Goal: Task Accomplishment & Management: Use online tool/utility

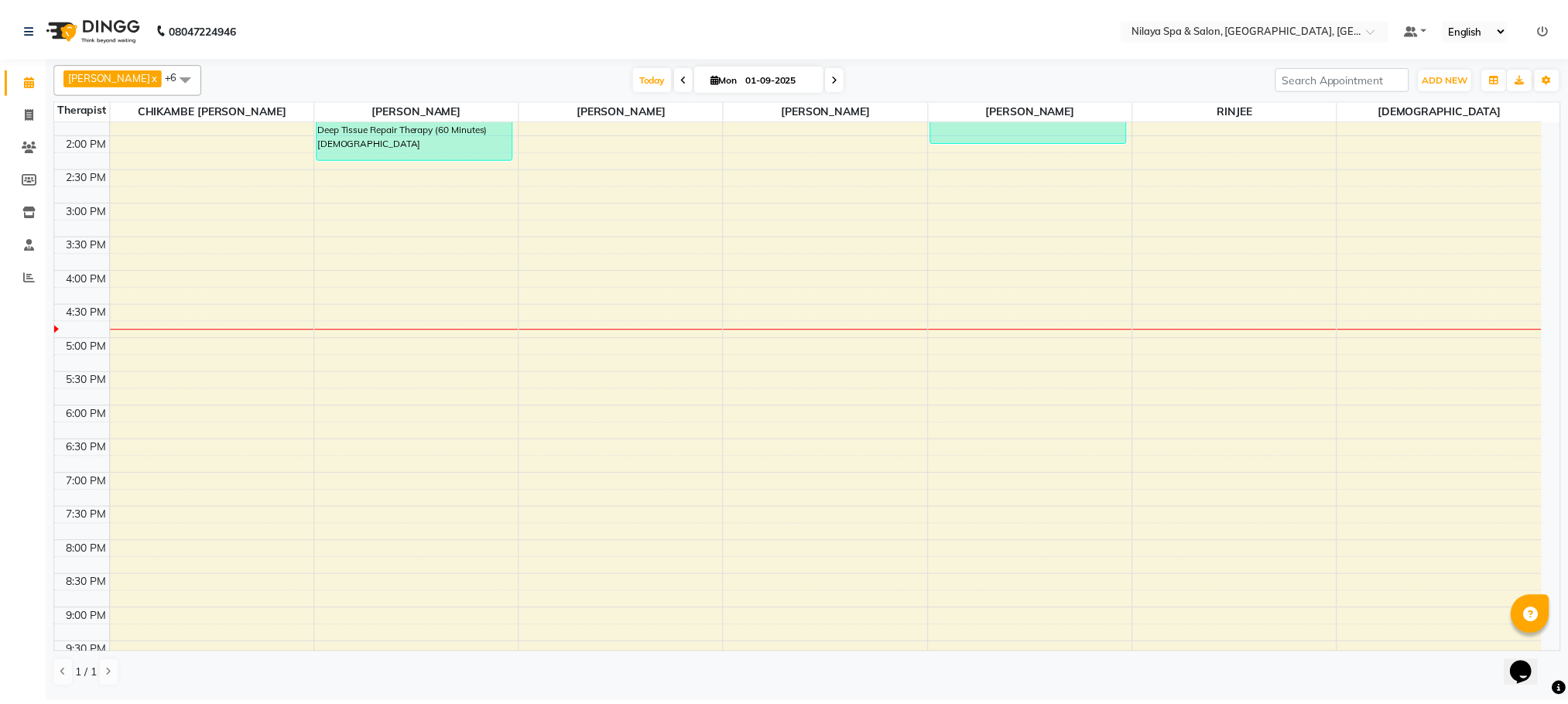
scroll to position [510, 0]
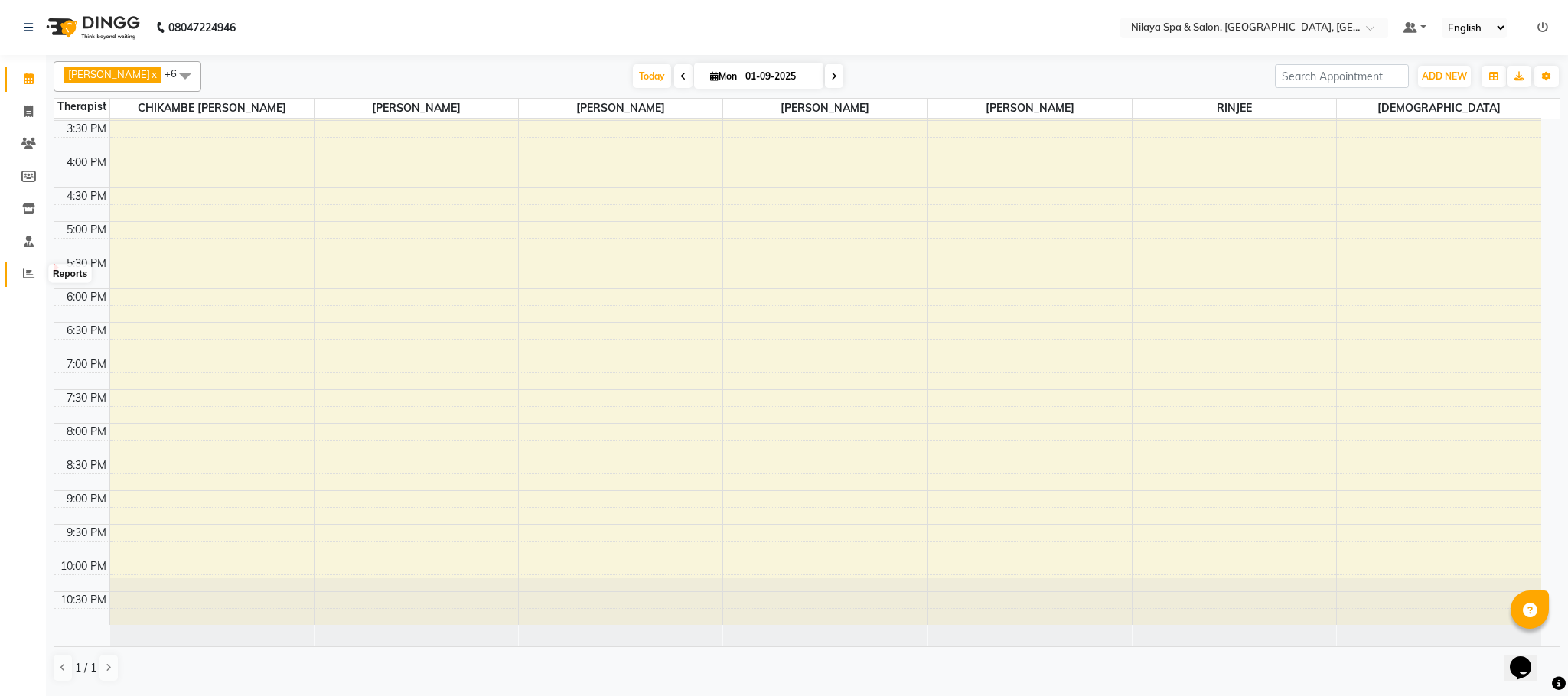
click at [26, 269] on icon at bounding box center [28, 273] width 11 height 11
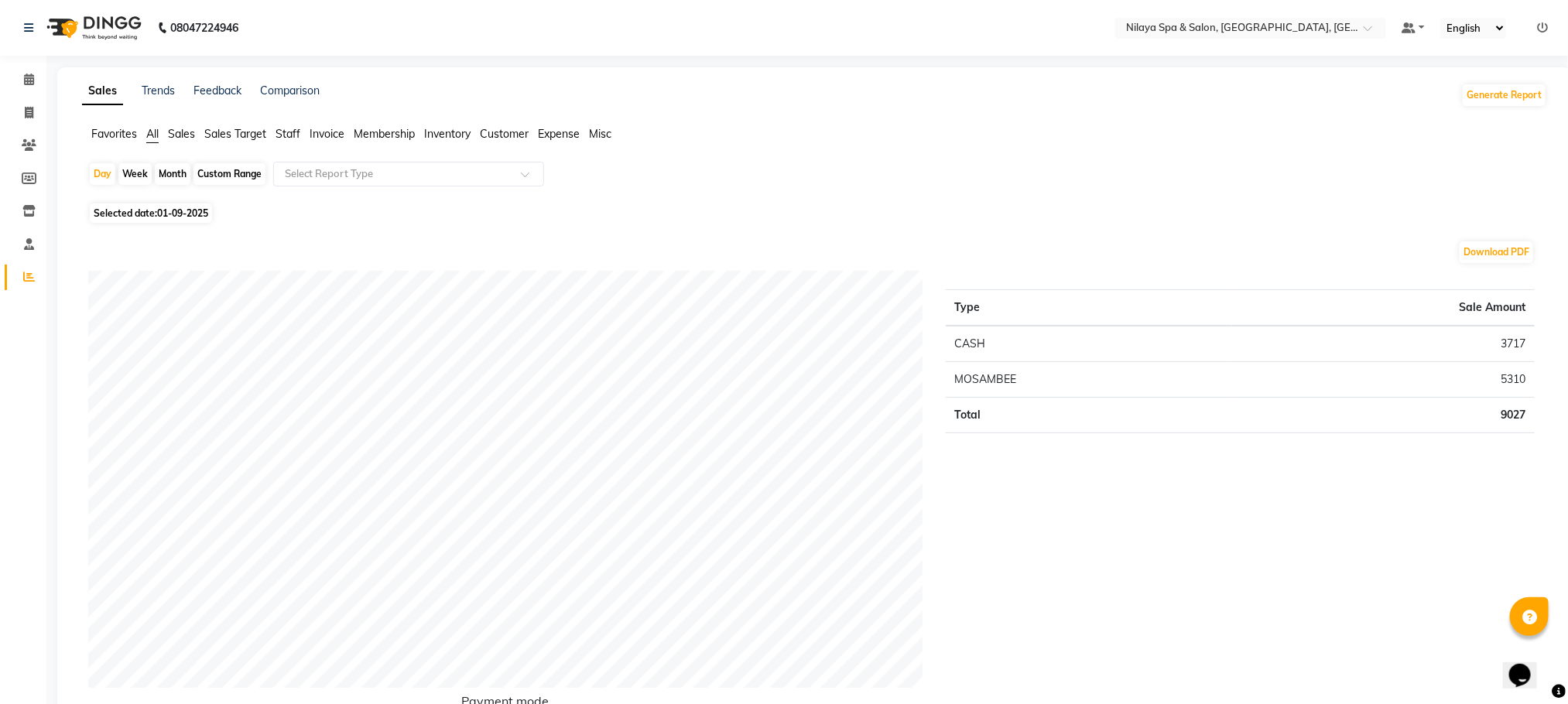
click at [172, 170] on div "Month" at bounding box center [172, 173] width 36 height 22
select select "9"
select select "2025"
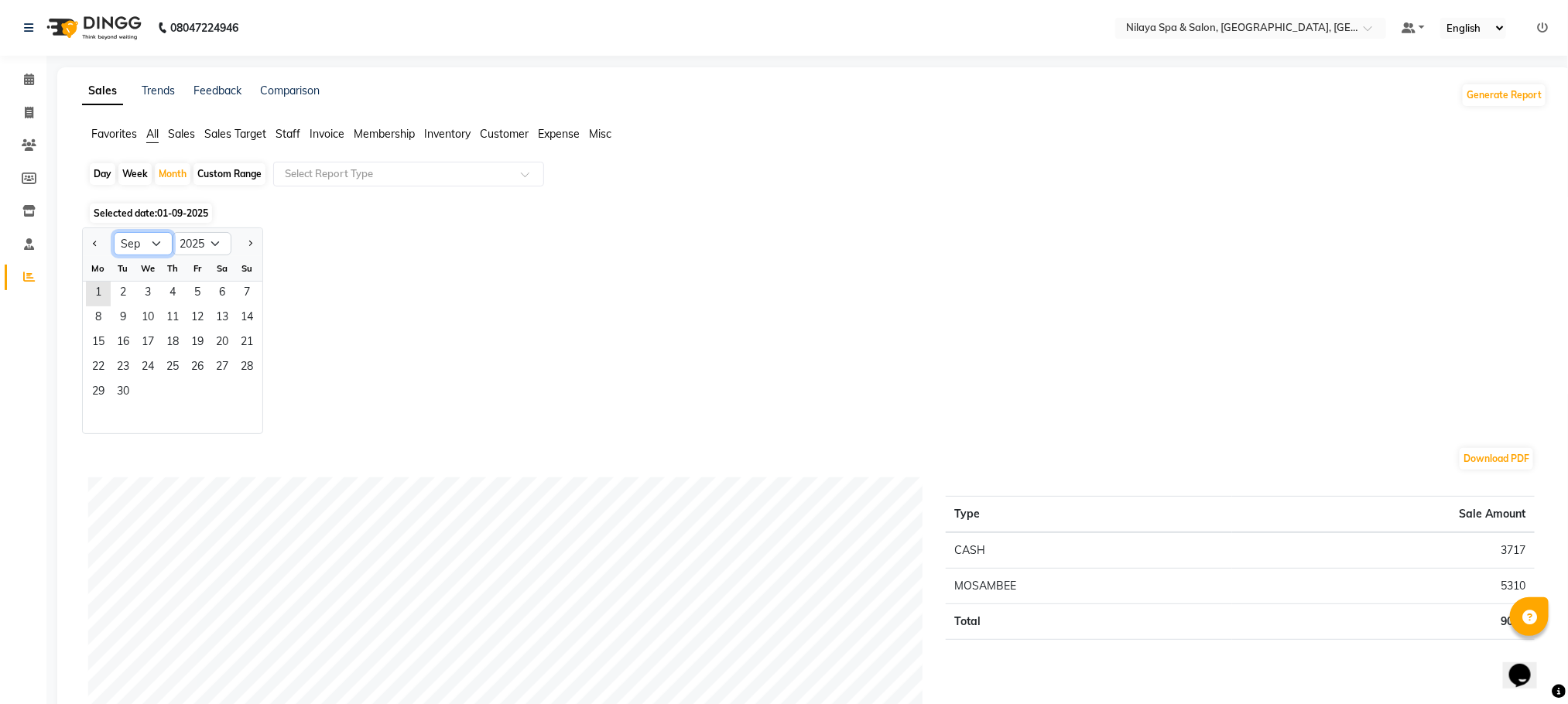
click at [152, 240] on select "Jan Feb Mar Apr May Jun [DATE] Aug Sep Oct Nov Dec" at bounding box center [144, 244] width 59 height 24
select select "8"
click at [114, 233] on select "Jan Feb Mar Apr May Jun [DATE] Aug Sep Oct Nov Dec" at bounding box center [144, 244] width 59 height 24
click at [191, 281] on span "1" at bounding box center [197, 294] width 24 height 24
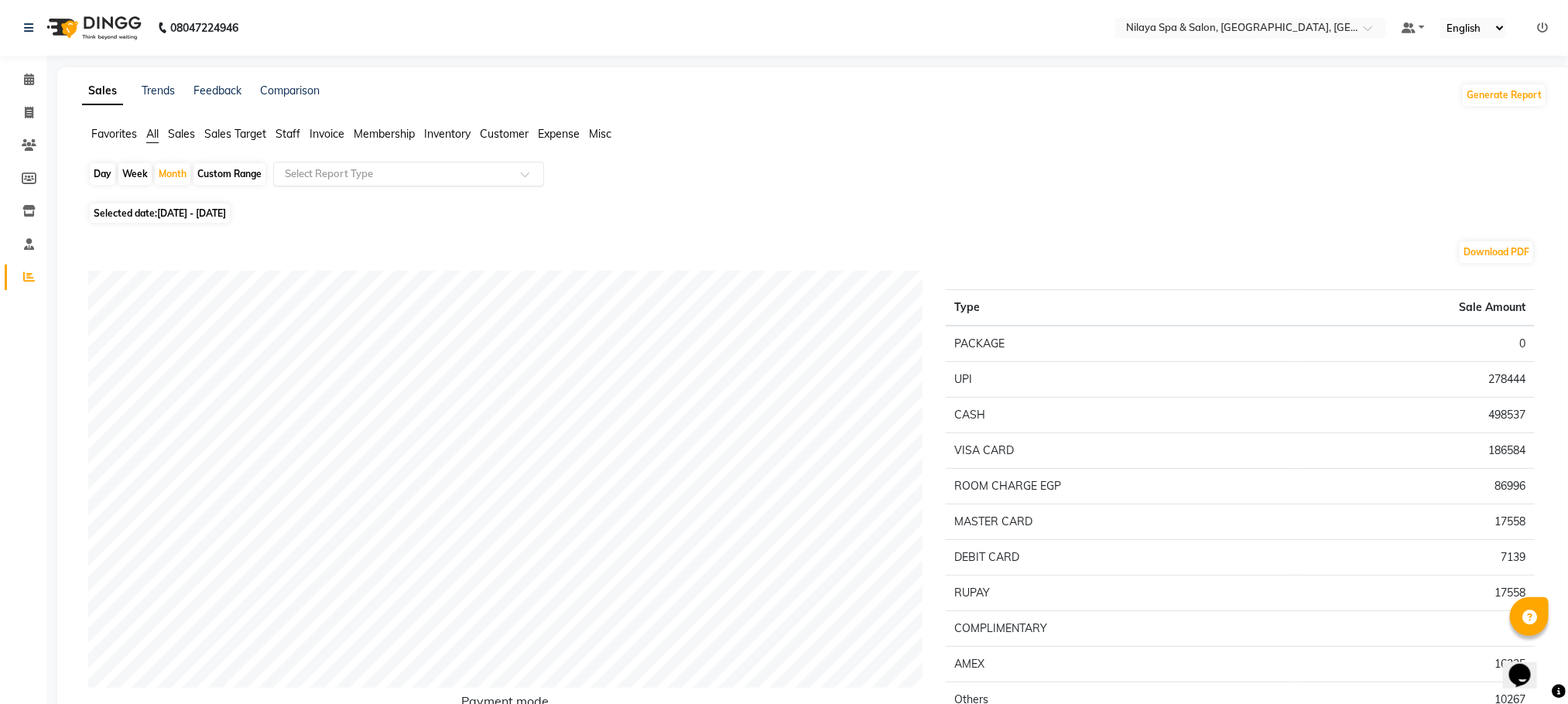
click at [537, 171] on span at bounding box center [531, 179] width 19 height 16
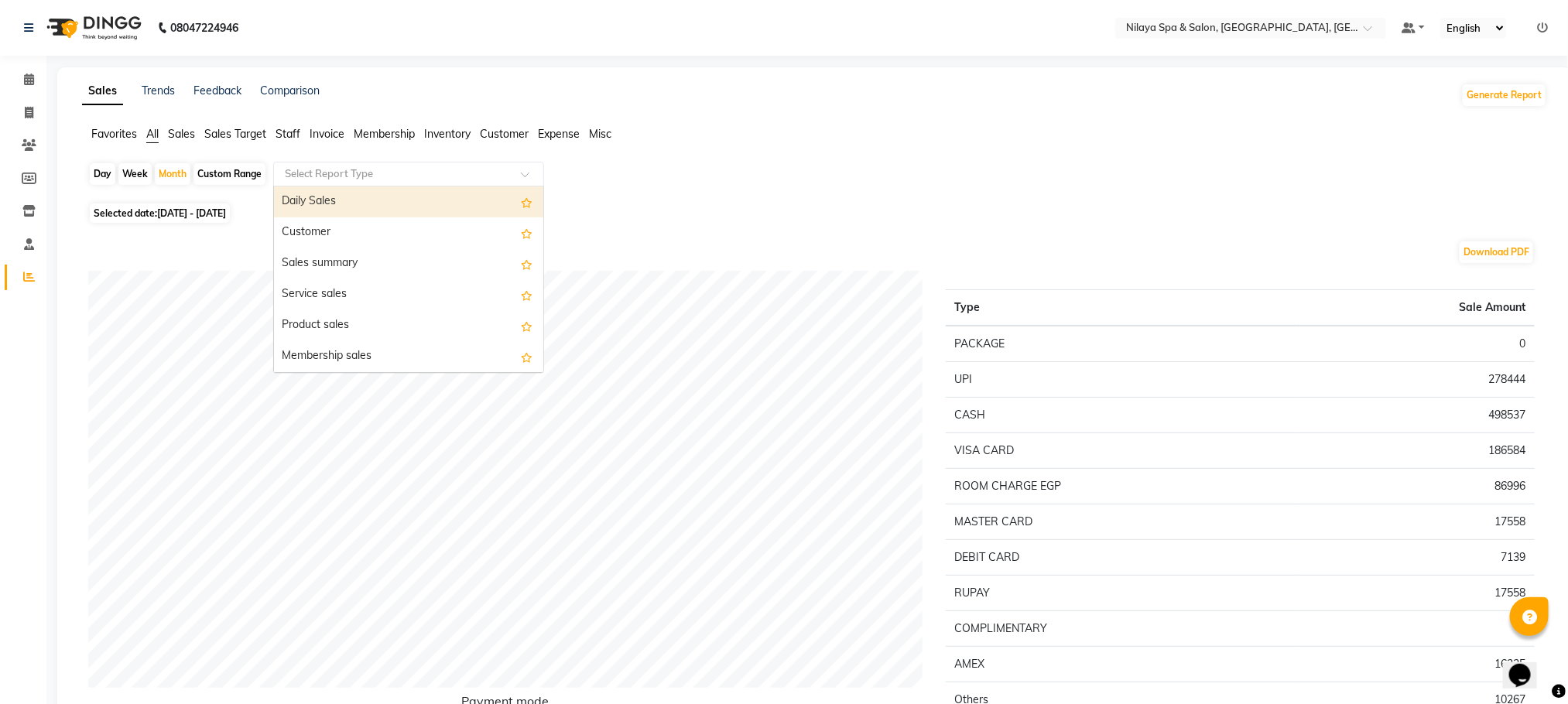
click at [335, 198] on div "Daily Sales" at bounding box center [409, 202] width 269 height 31
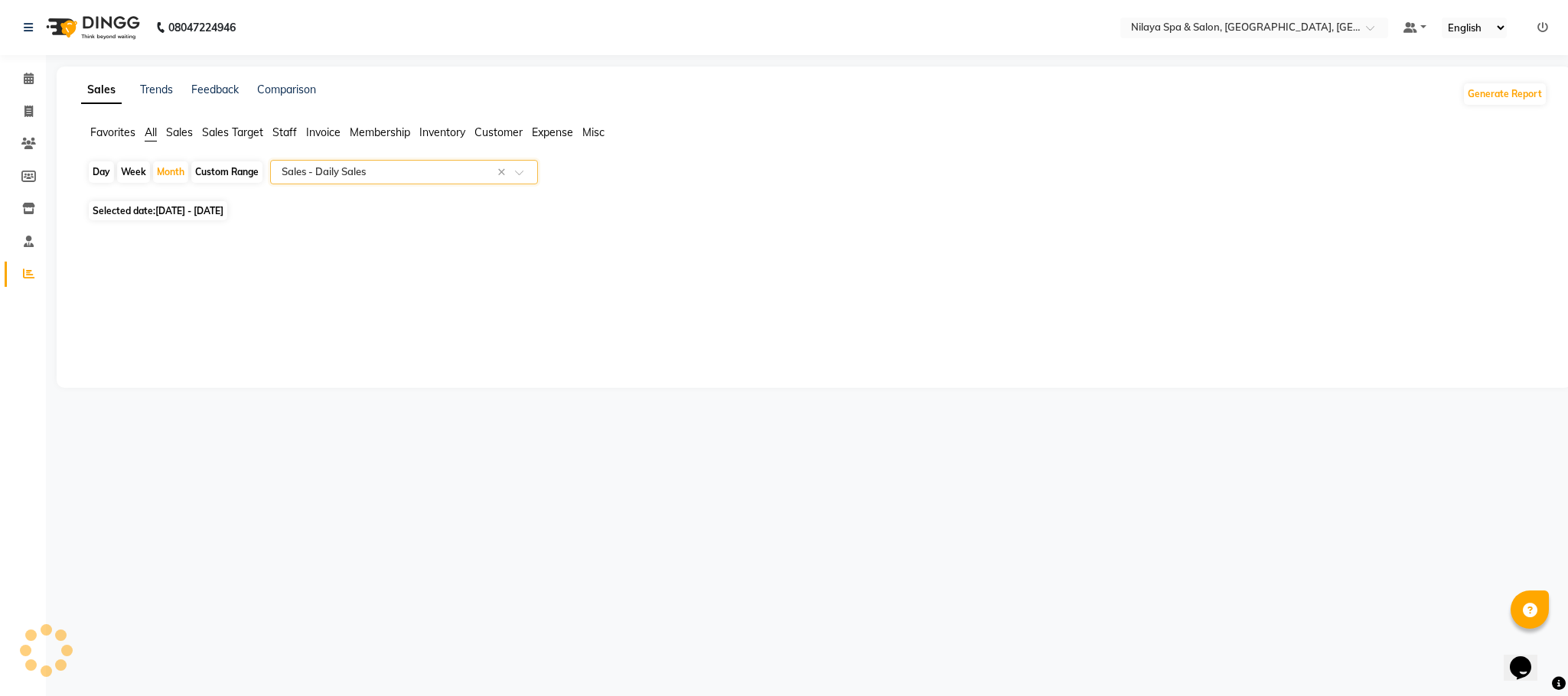
select select "full_report"
select select "csv"
